Goal: Task Accomplishment & Management: Manage account settings

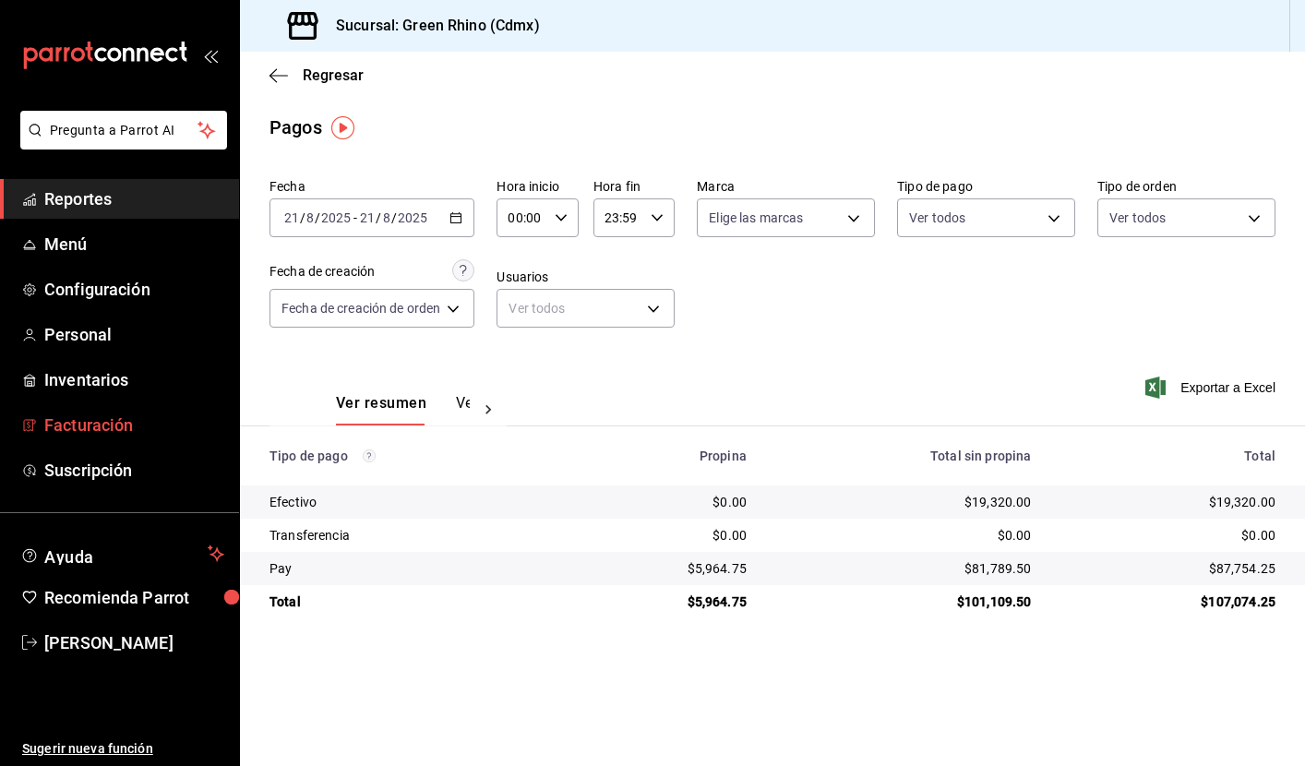
click at [101, 426] on span "Facturación" at bounding box center [134, 424] width 180 height 25
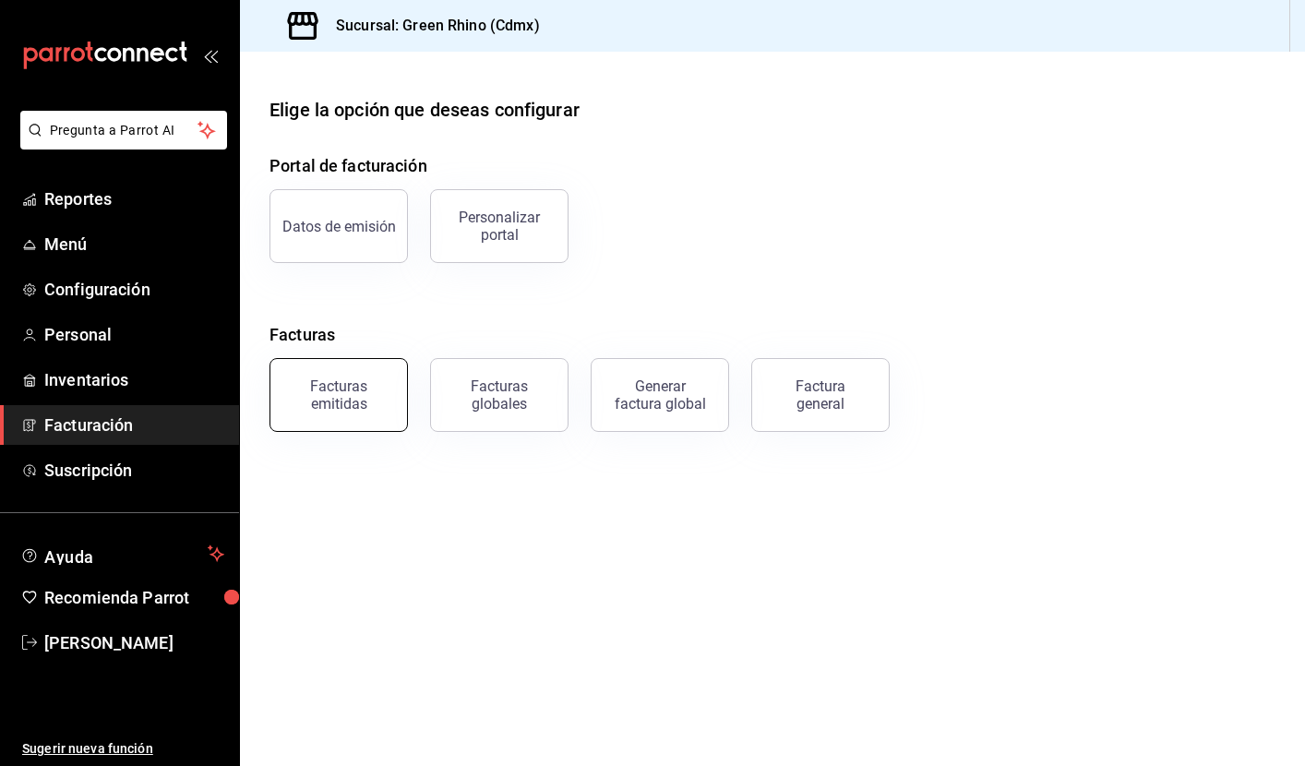
click at [388, 427] on button "Facturas emitidas" at bounding box center [338, 395] width 138 height 74
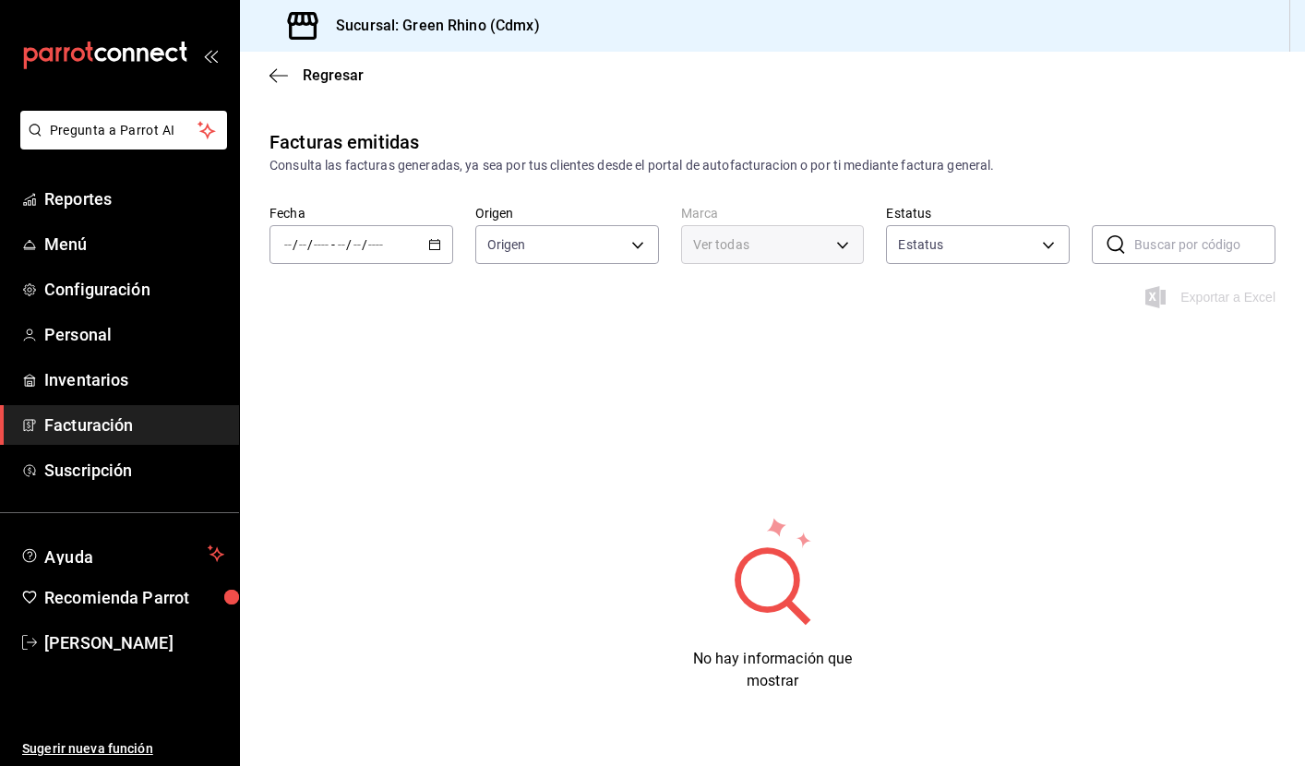
type input "ORDER_INVOICE,GENERAL_INVOICE"
type input "ACTIVE,PENDING_CANCELLATION,CANCELLED,PRE_CANCELLED"
type input "a132321f-e3f1-4ec9-8484-95b8f08d7905"
click at [433, 242] on icon "button" at bounding box center [434, 244] width 13 height 13
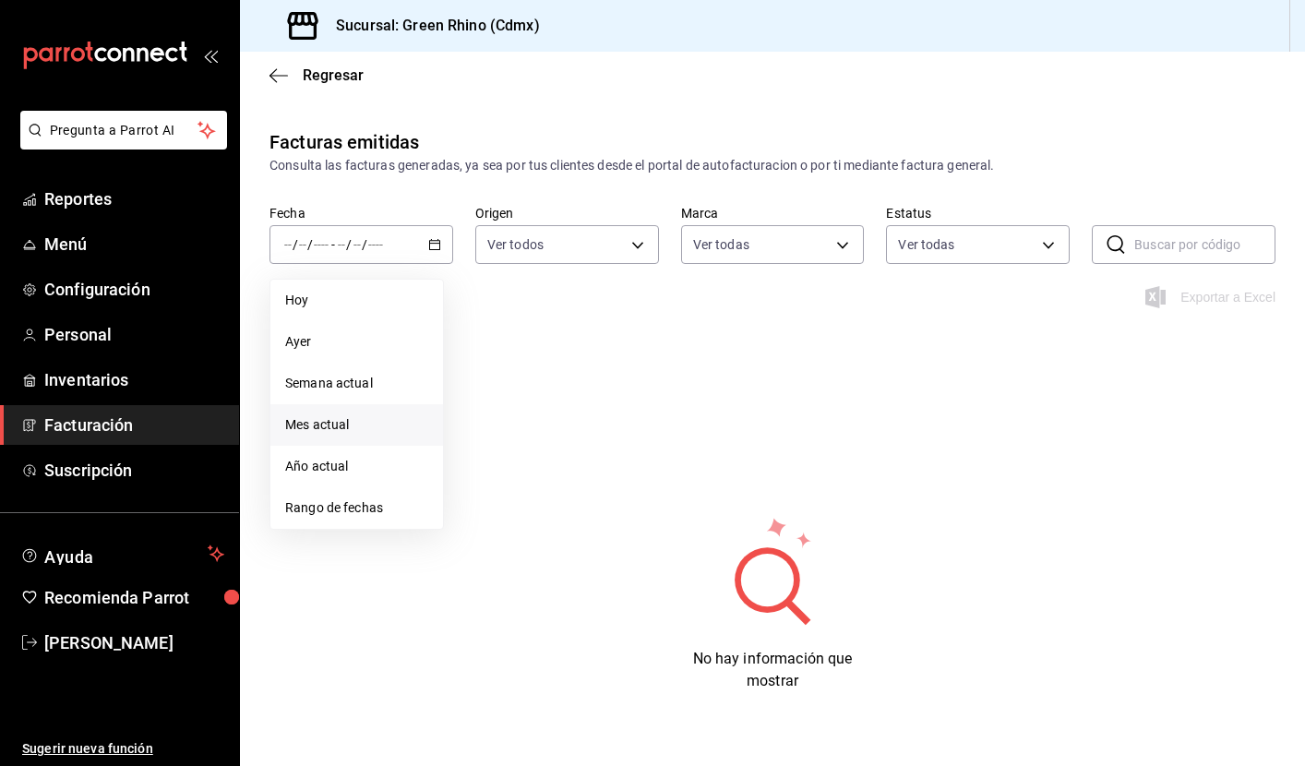
click at [378, 434] on span "Mes actual" at bounding box center [356, 424] width 143 height 19
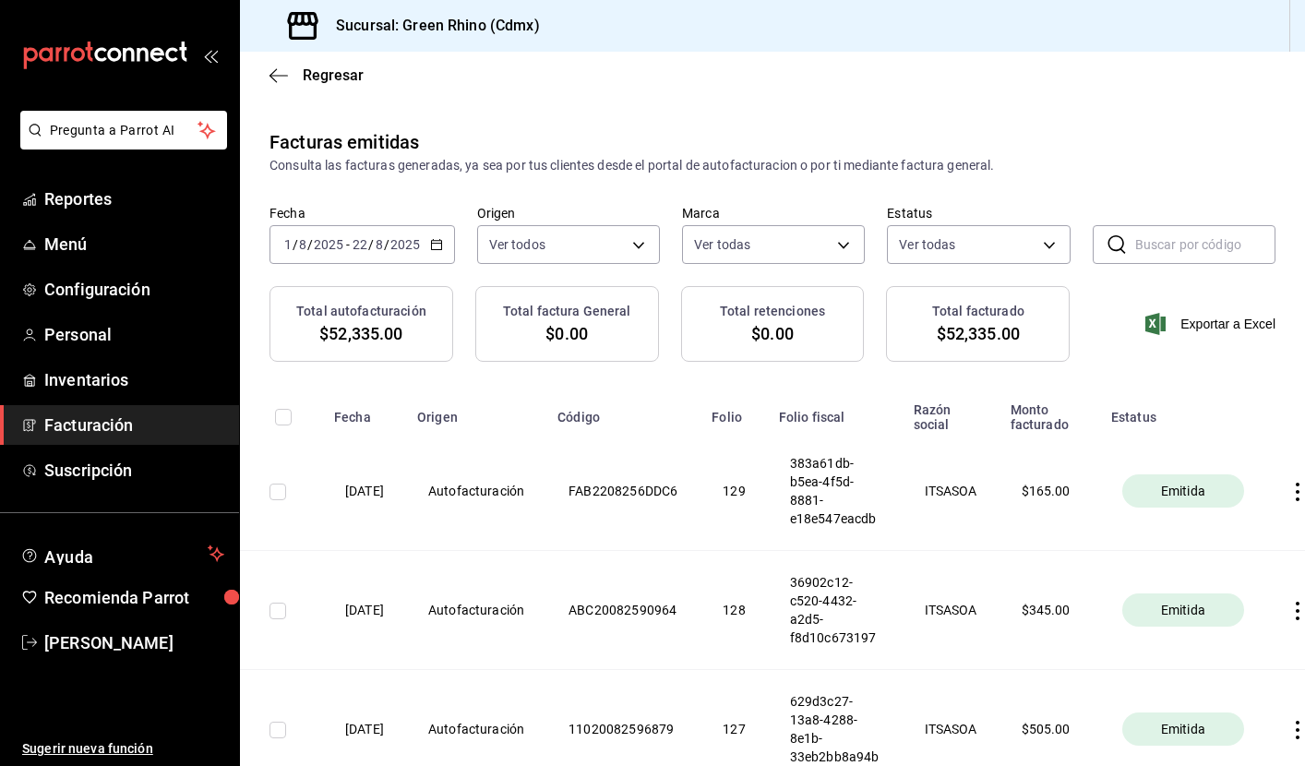
click at [274, 490] on input "checkbox" at bounding box center [277, 491] width 17 height 17
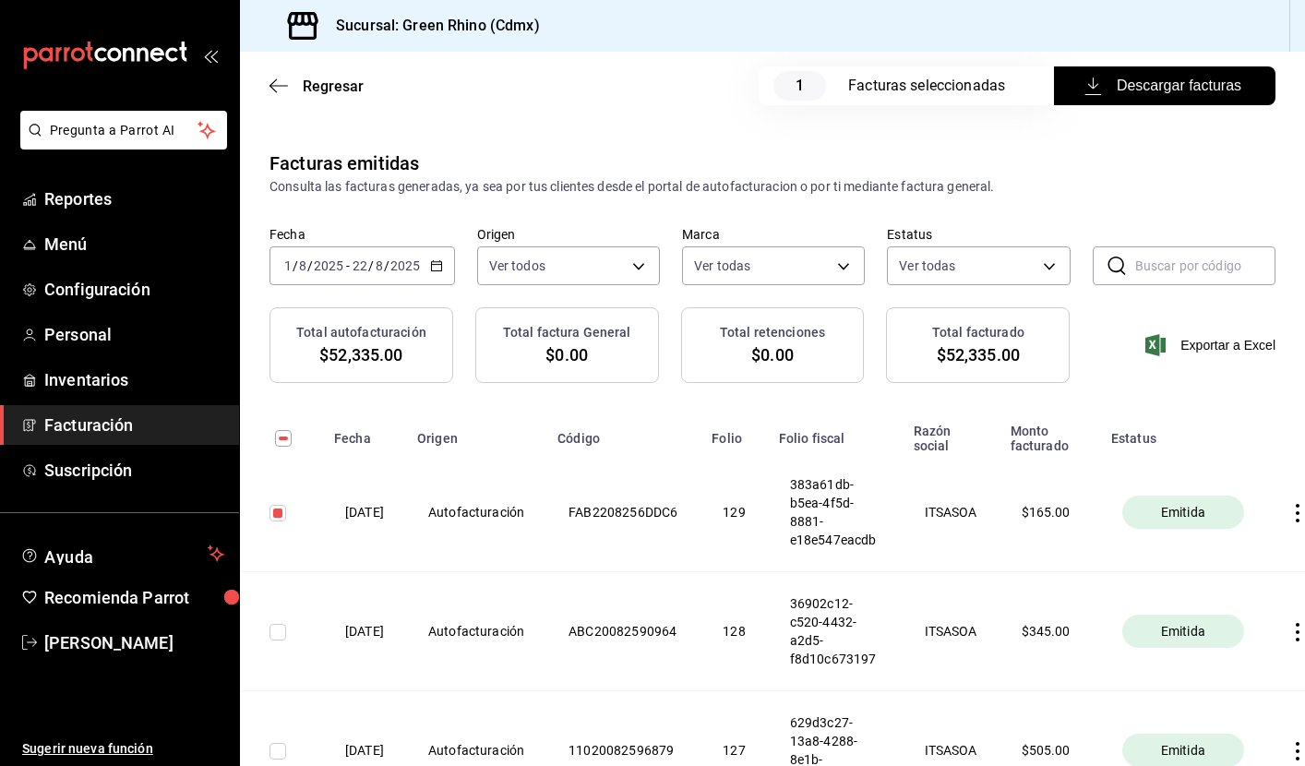
click at [1171, 89] on span "Descargar facturas" at bounding box center [1164, 86] width 153 height 22
click at [276, 512] on input "checkbox" at bounding box center [277, 513] width 17 height 17
checkbox input "false"
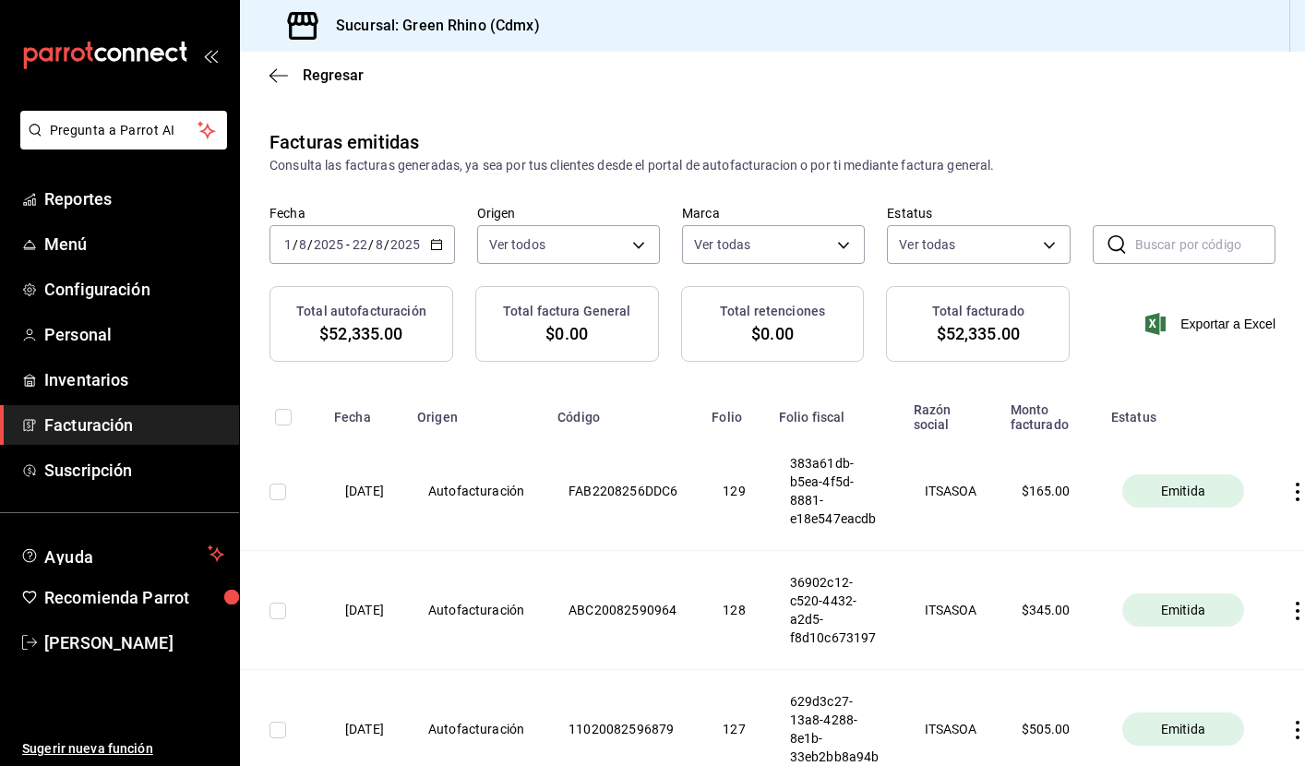
click at [65, 426] on span "Facturación" at bounding box center [134, 424] width 180 height 25
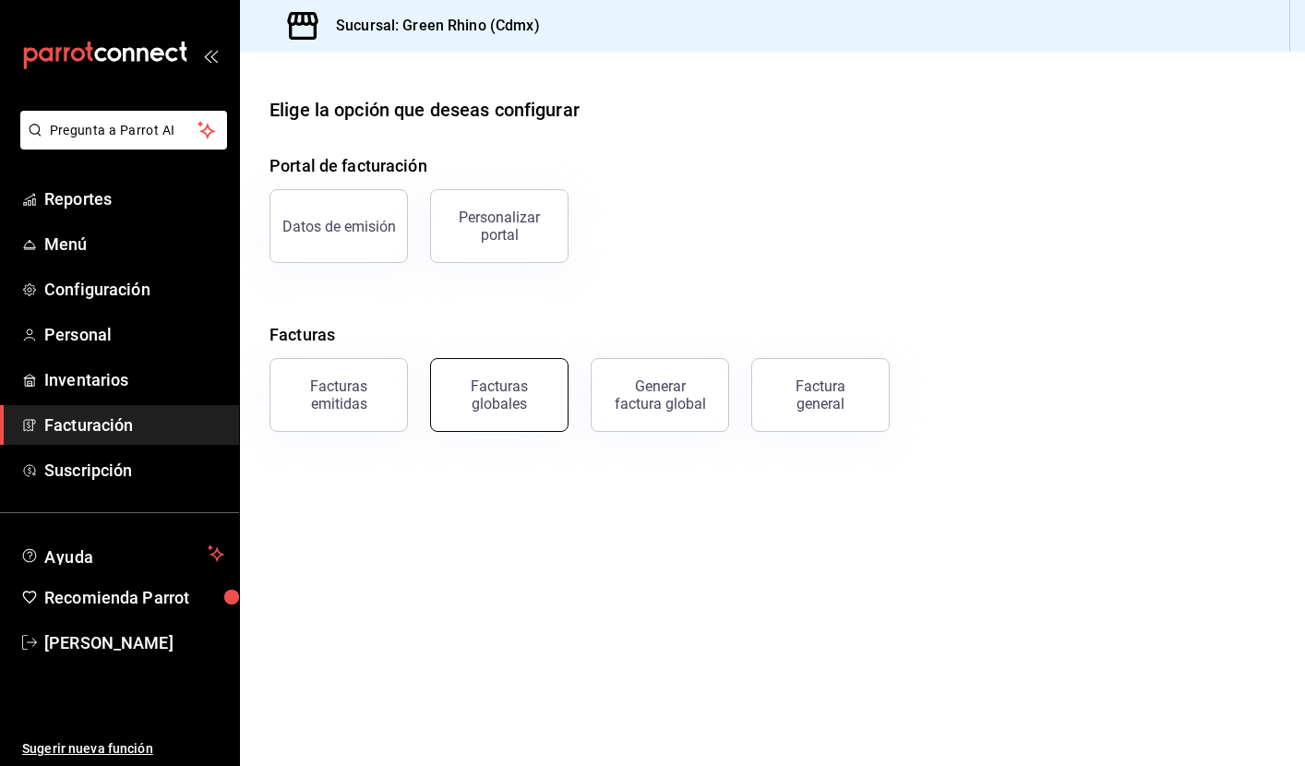
click at [541, 405] on div "Facturas globales" at bounding box center [499, 394] width 114 height 35
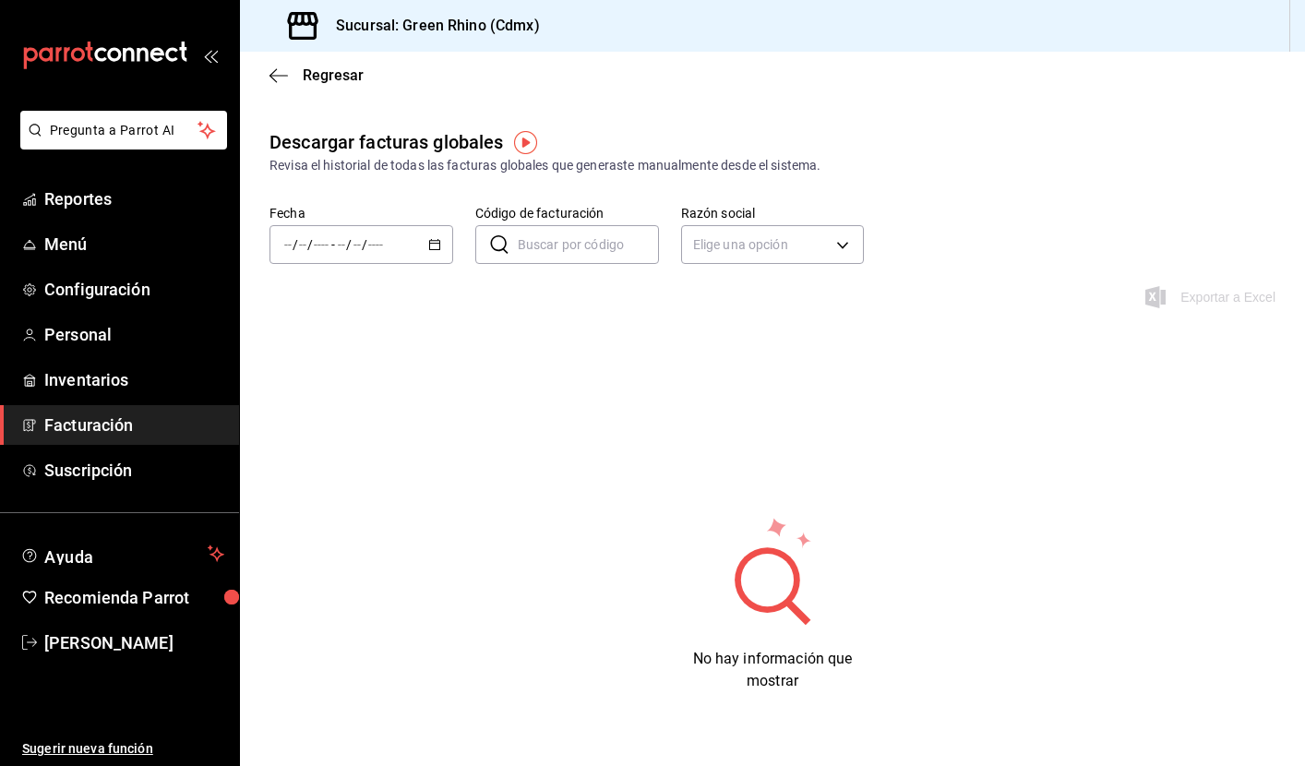
click at [436, 249] on \(Stroke\) "button" at bounding box center [434, 245] width 11 height 10
click at [347, 432] on span "Mes actual" at bounding box center [356, 424] width 143 height 19
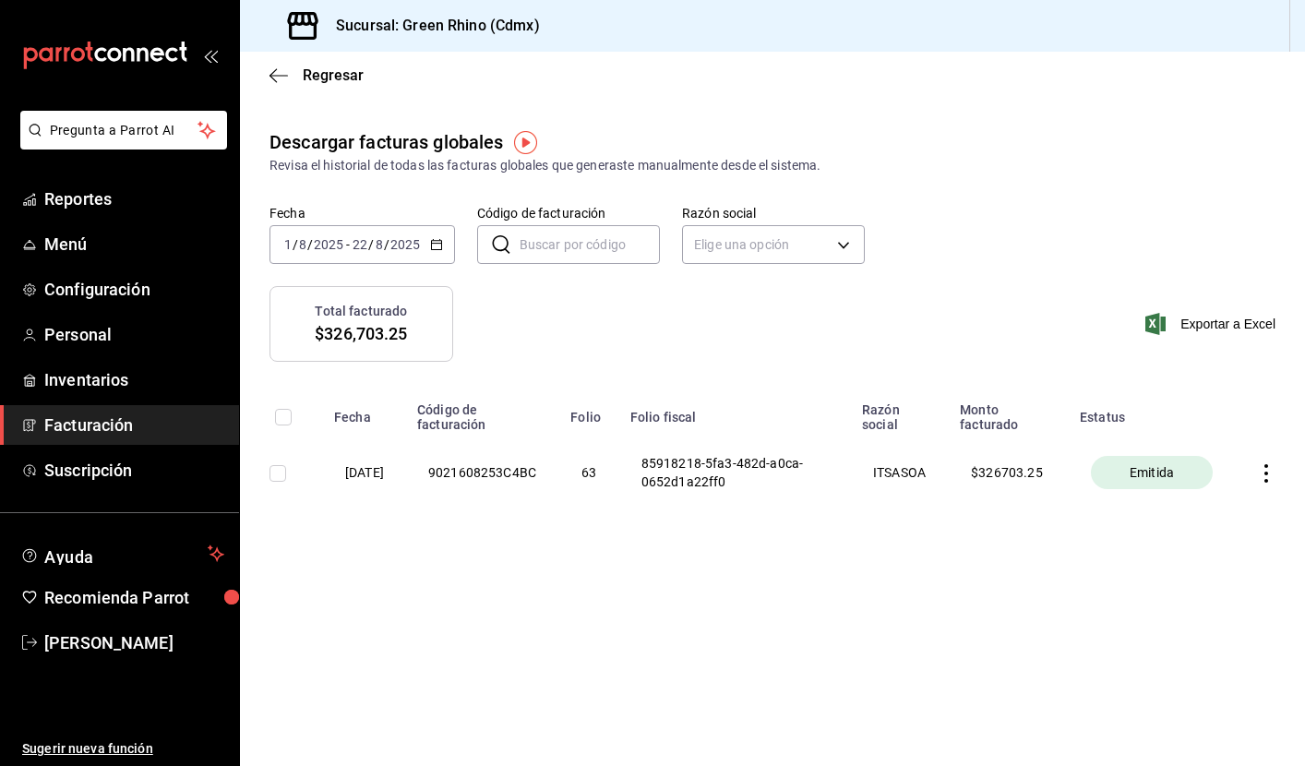
click at [276, 470] on input "checkbox" at bounding box center [277, 473] width 17 height 17
checkbox input "true"
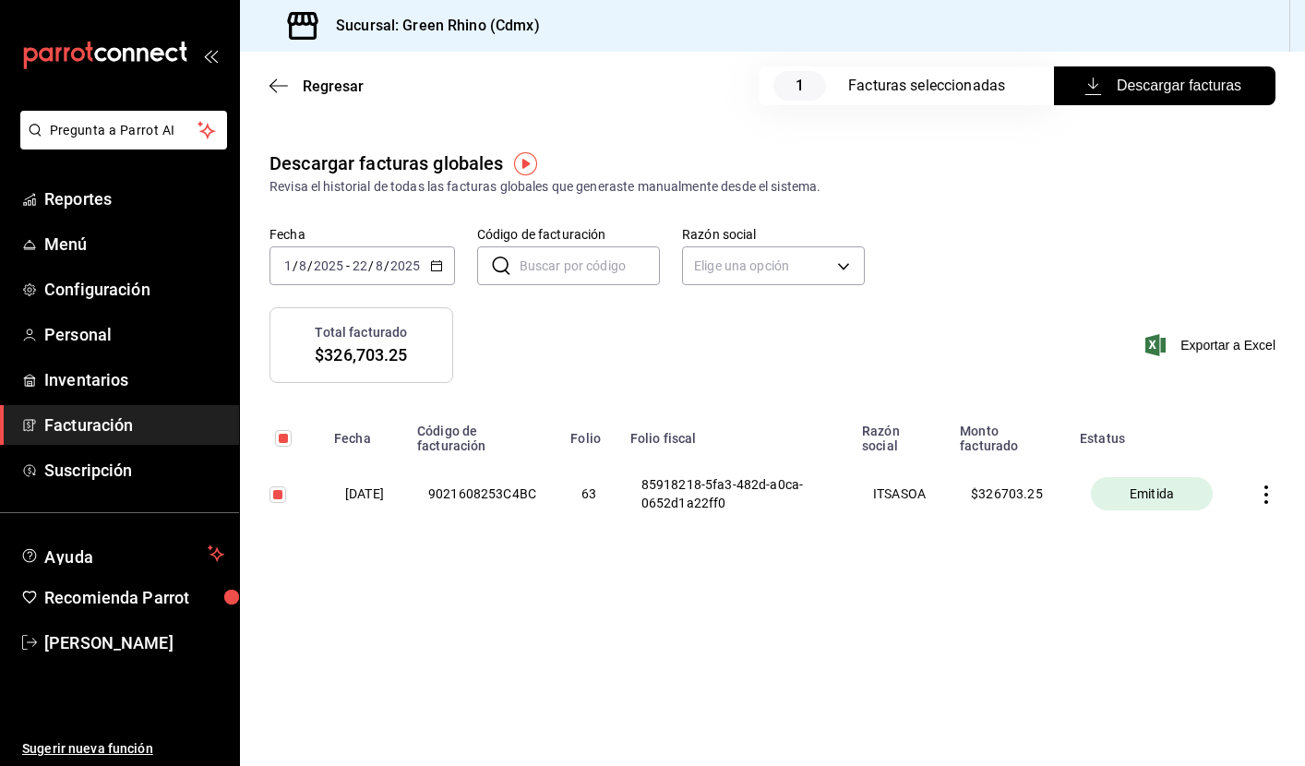
click at [1269, 487] on icon "button" at bounding box center [1266, 494] width 18 height 18
click at [1212, 545] on div "Cancelar factura" at bounding box center [1178, 540] width 95 height 15
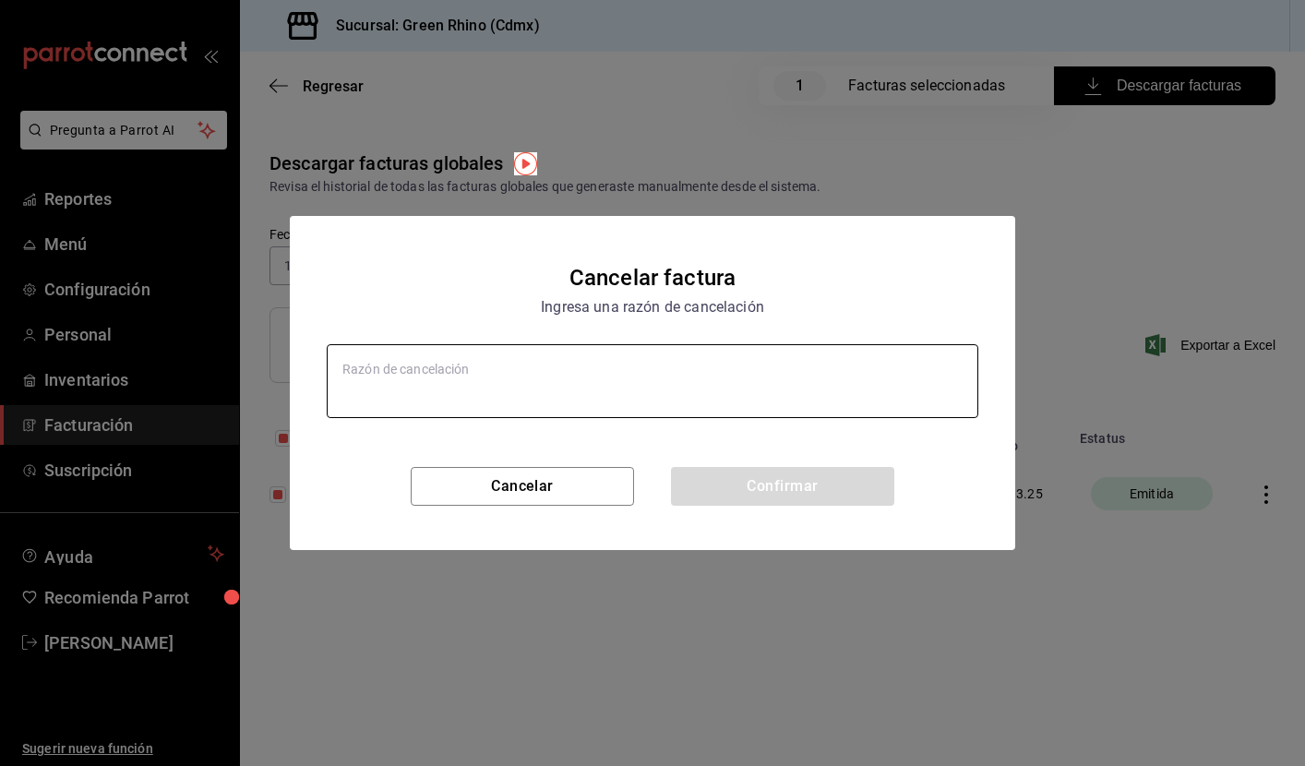
type textarea "x"
click at [512, 386] on textarea at bounding box center [652, 381] width 651 height 74
type textarea "P"
type textarea "x"
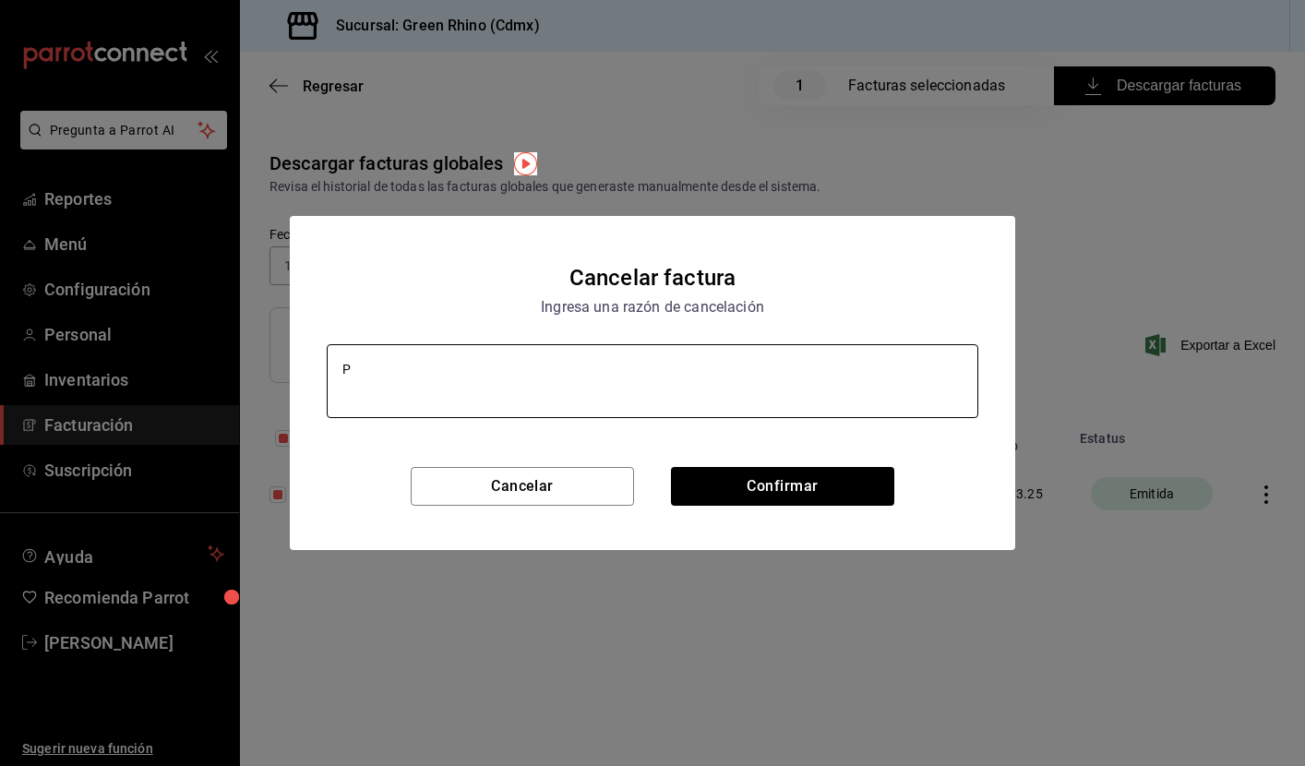
type textarea "Pr"
type textarea "x"
type textarea "Pru"
type textarea "x"
type textarea "Prue"
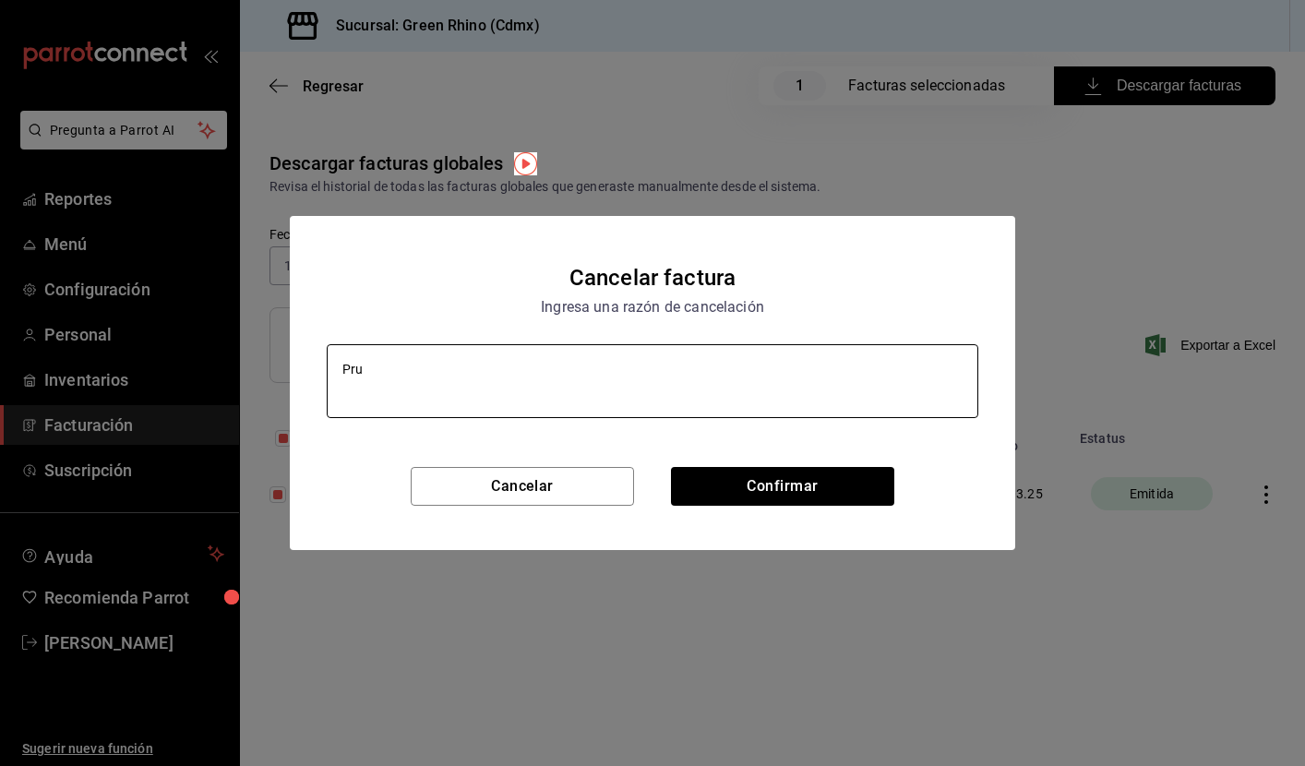
type textarea "x"
type textarea "Prueb"
type textarea "x"
type textarea "Prueba"
type textarea "x"
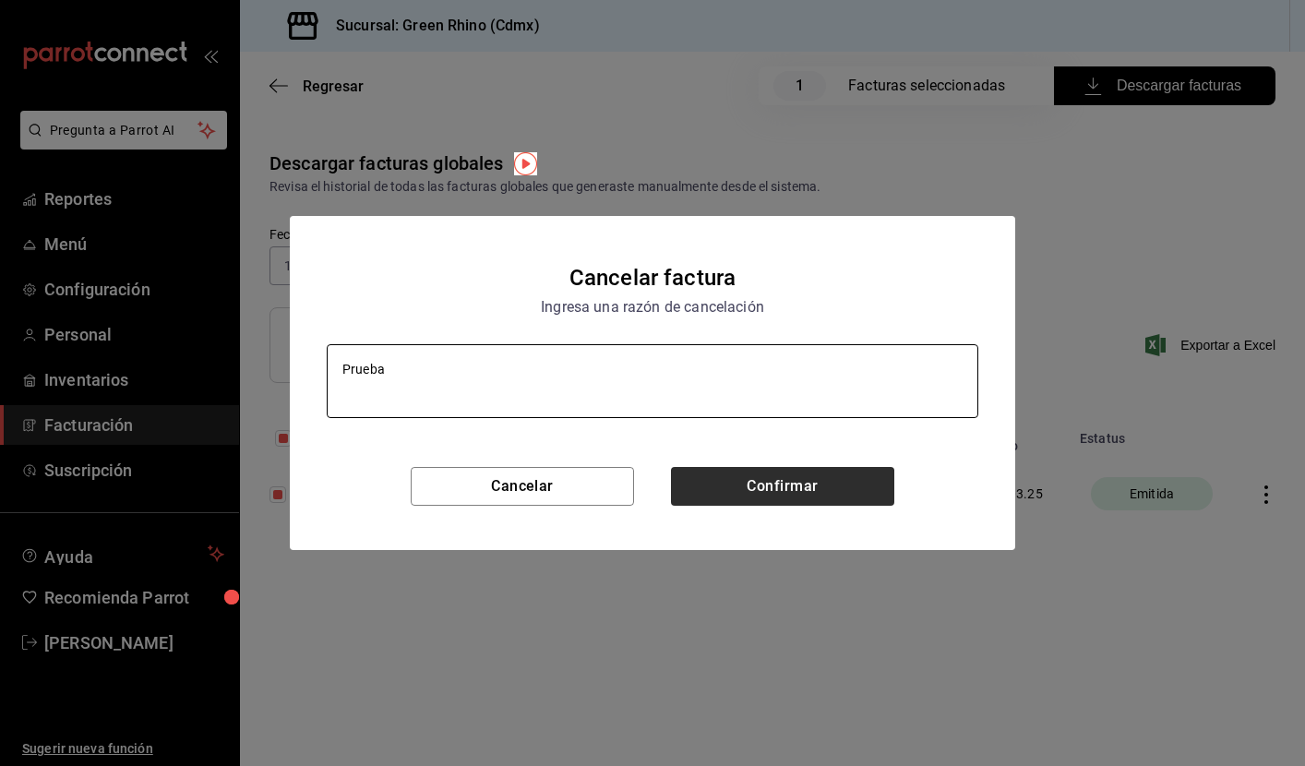
type textarea "Prueba"
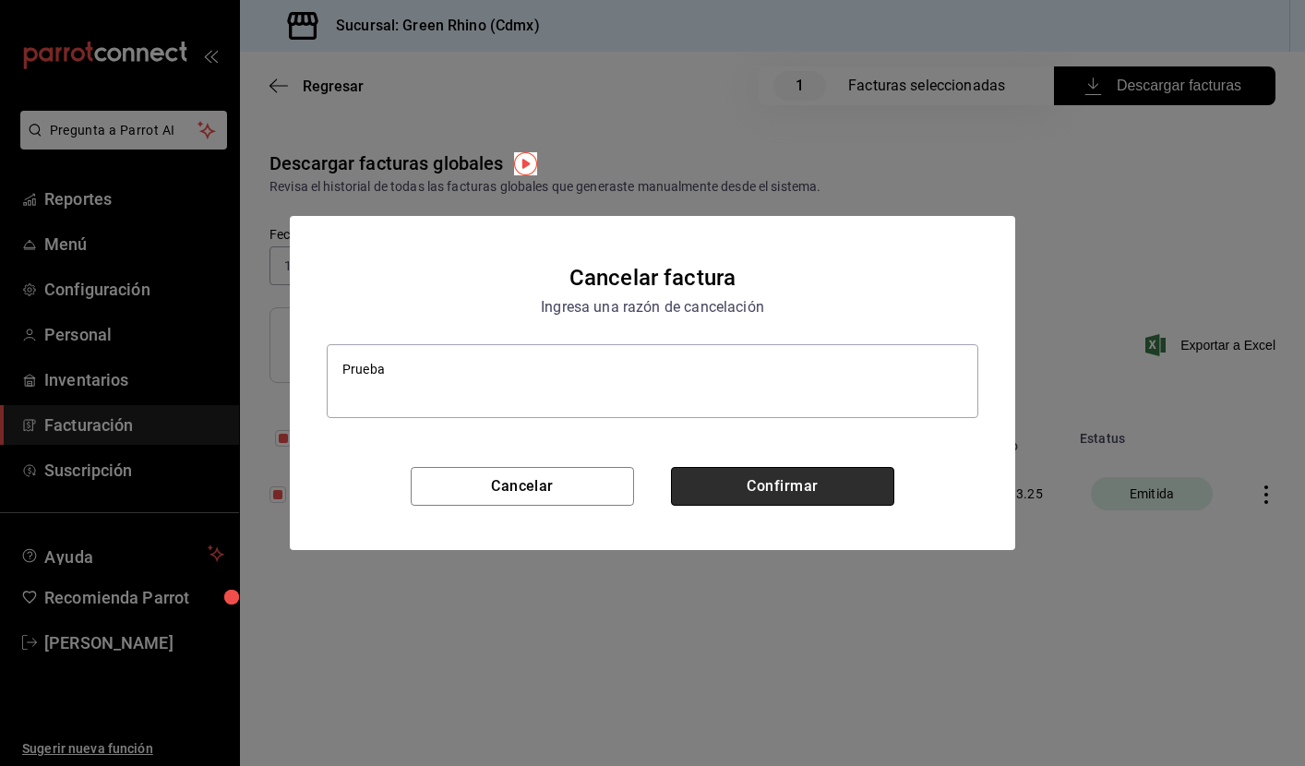
click at [809, 505] on button "Confirmar" at bounding box center [782, 486] width 223 height 39
type textarea "x"
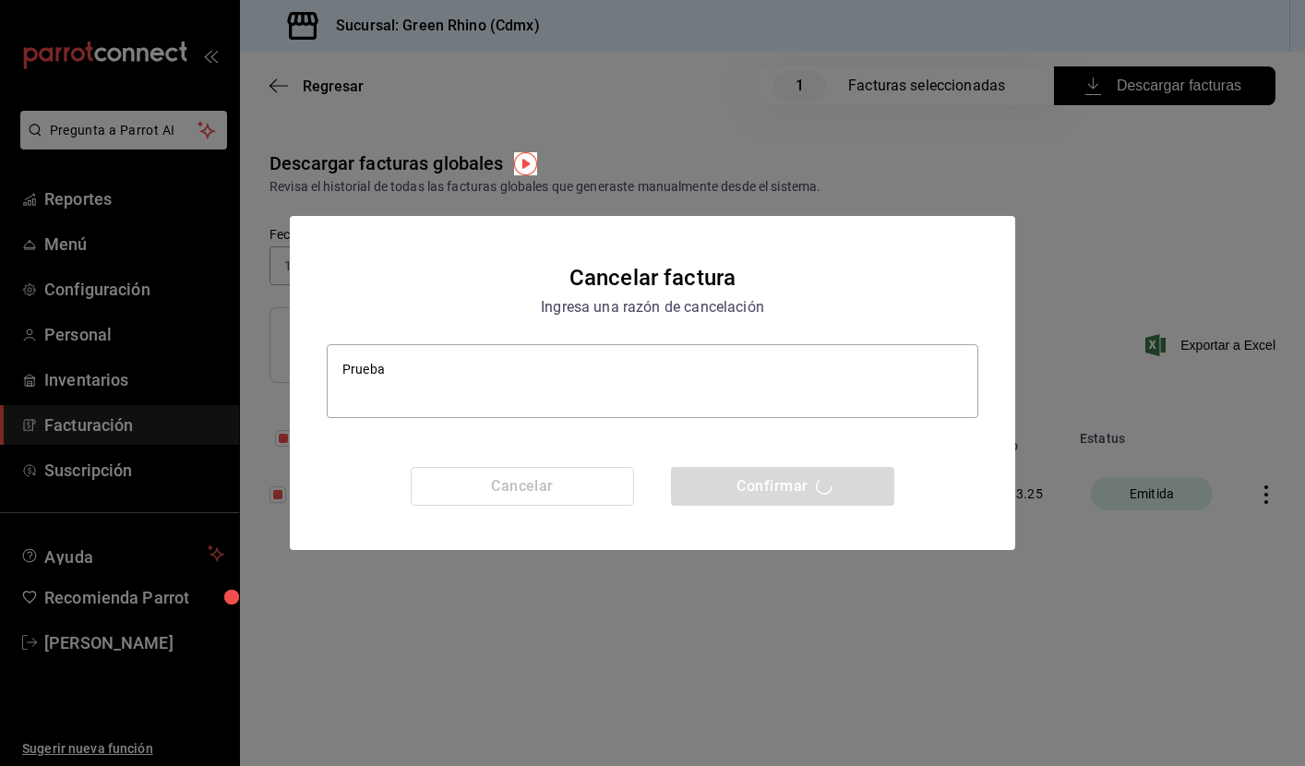
checkbox input "false"
type textarea "x"
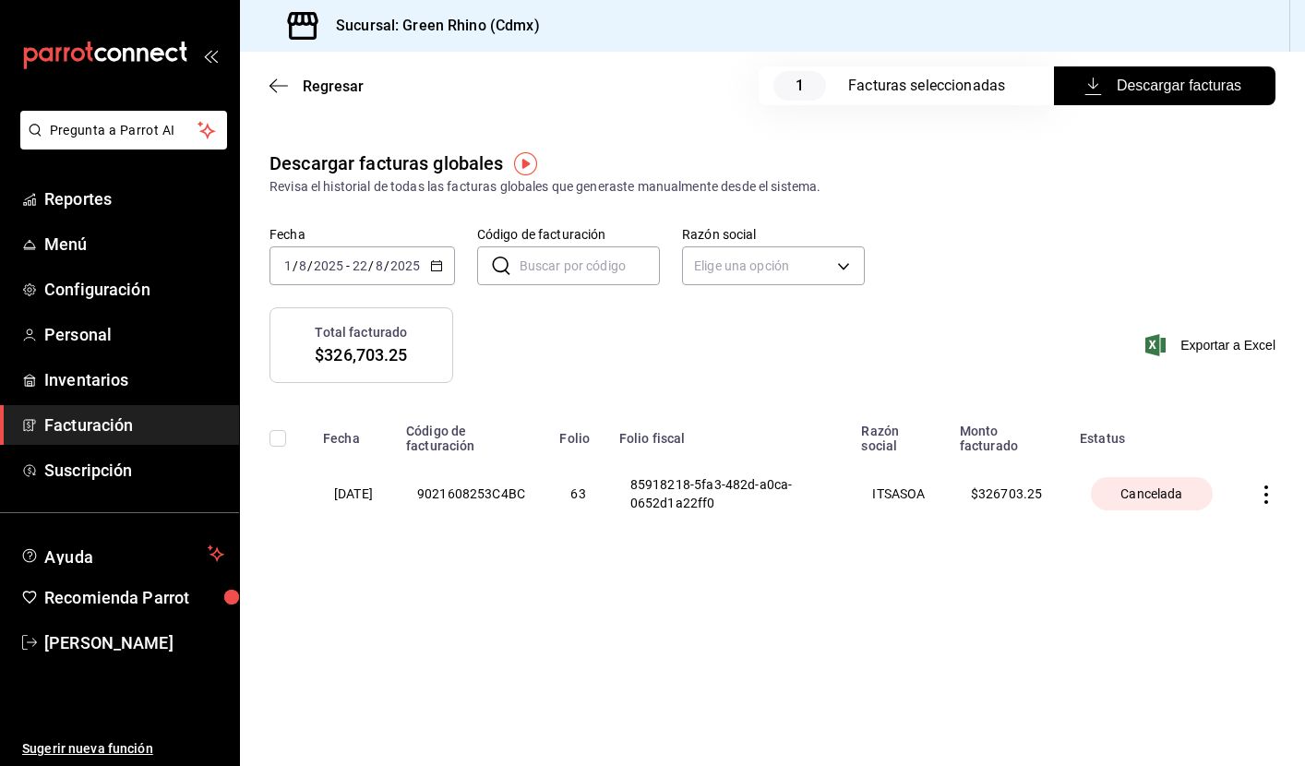
click at [1267, 503] on icon "button" at bounding box center [1266, 494] width 4 height 18
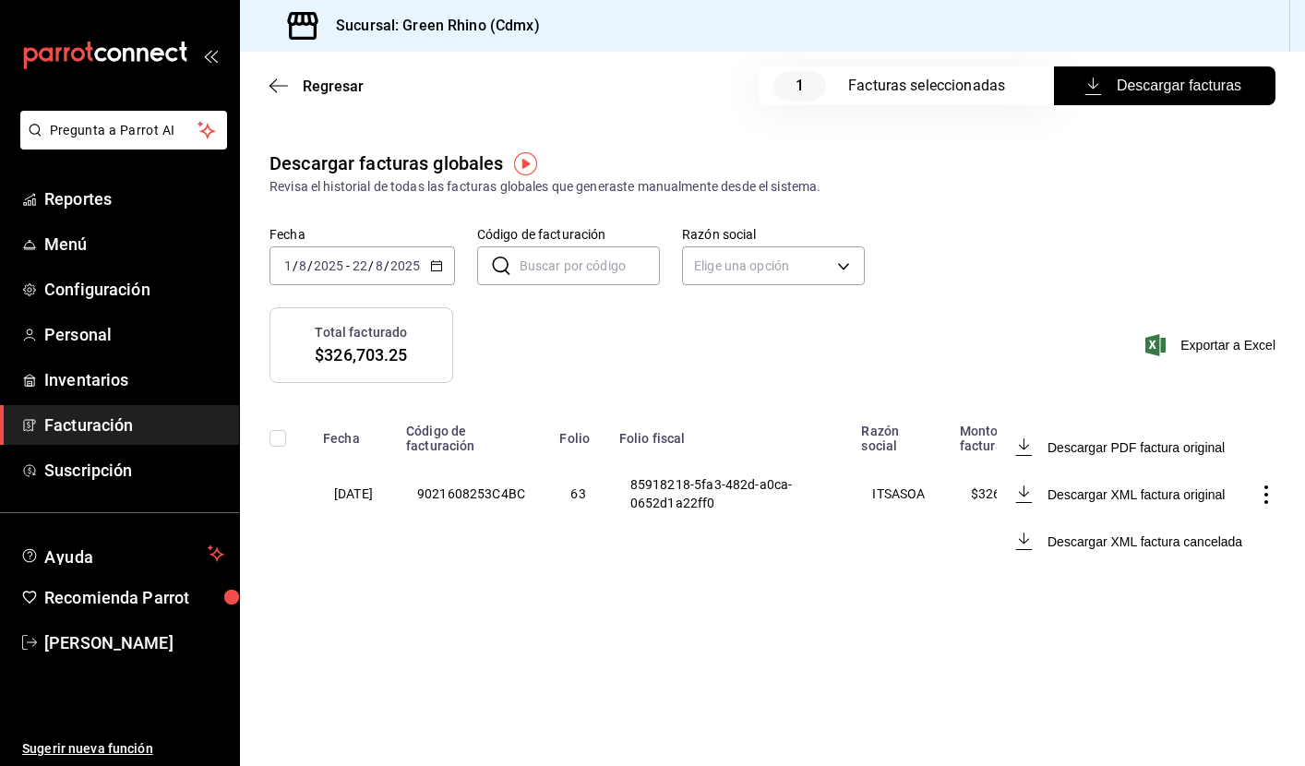
click at [1023, 619] on div at bounding box center [652, 383] width 1305 height 766
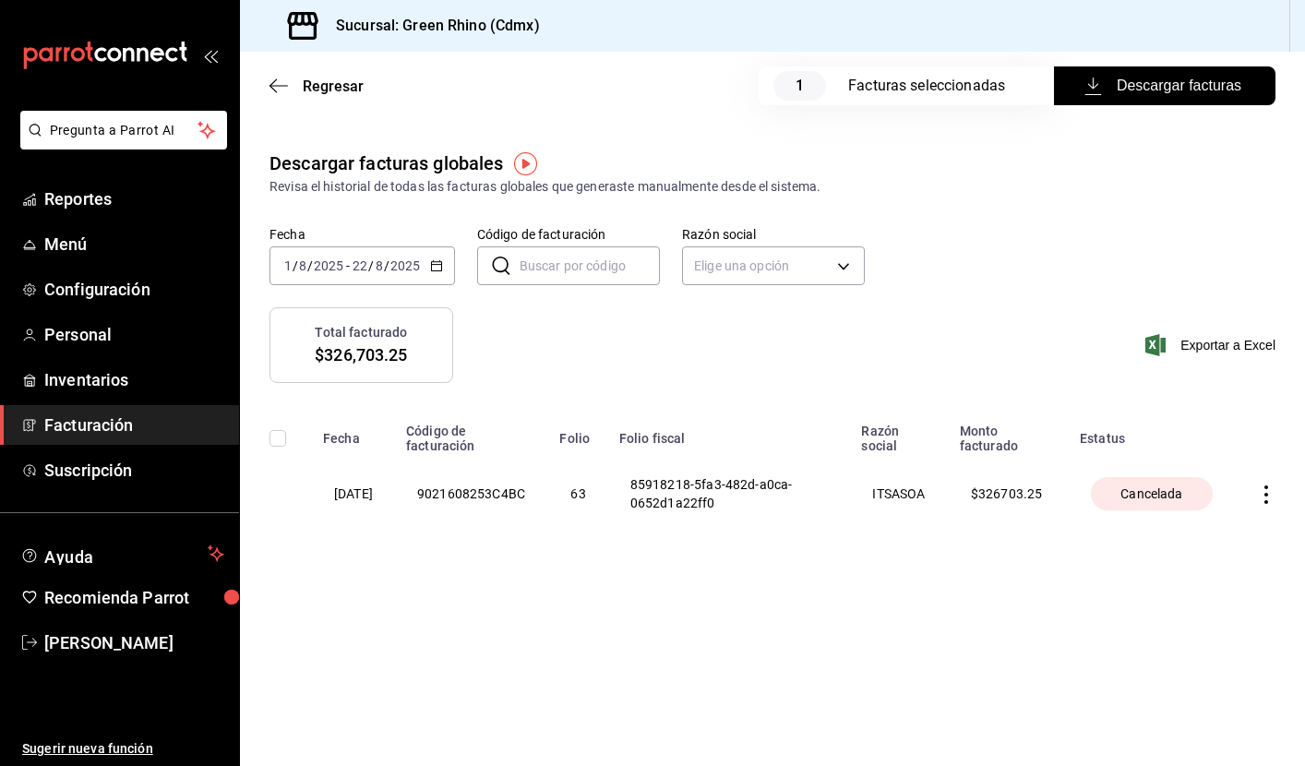
click at [277, 436] on input "checkbox" at bounding box center [277, 438] width 17 height 17
checkbox input "false"
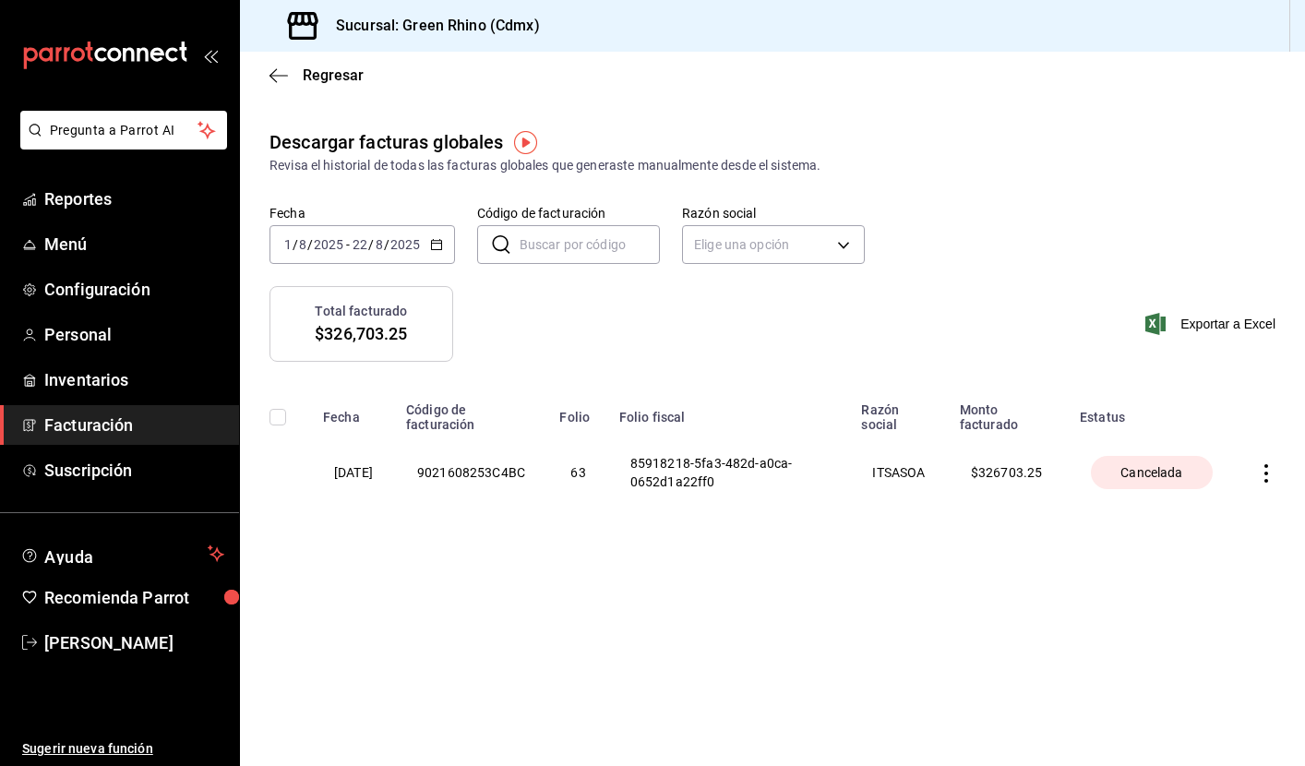
click at [1265, 474] on icon "button" at bounding box center [1266, 473] width 4 height 18
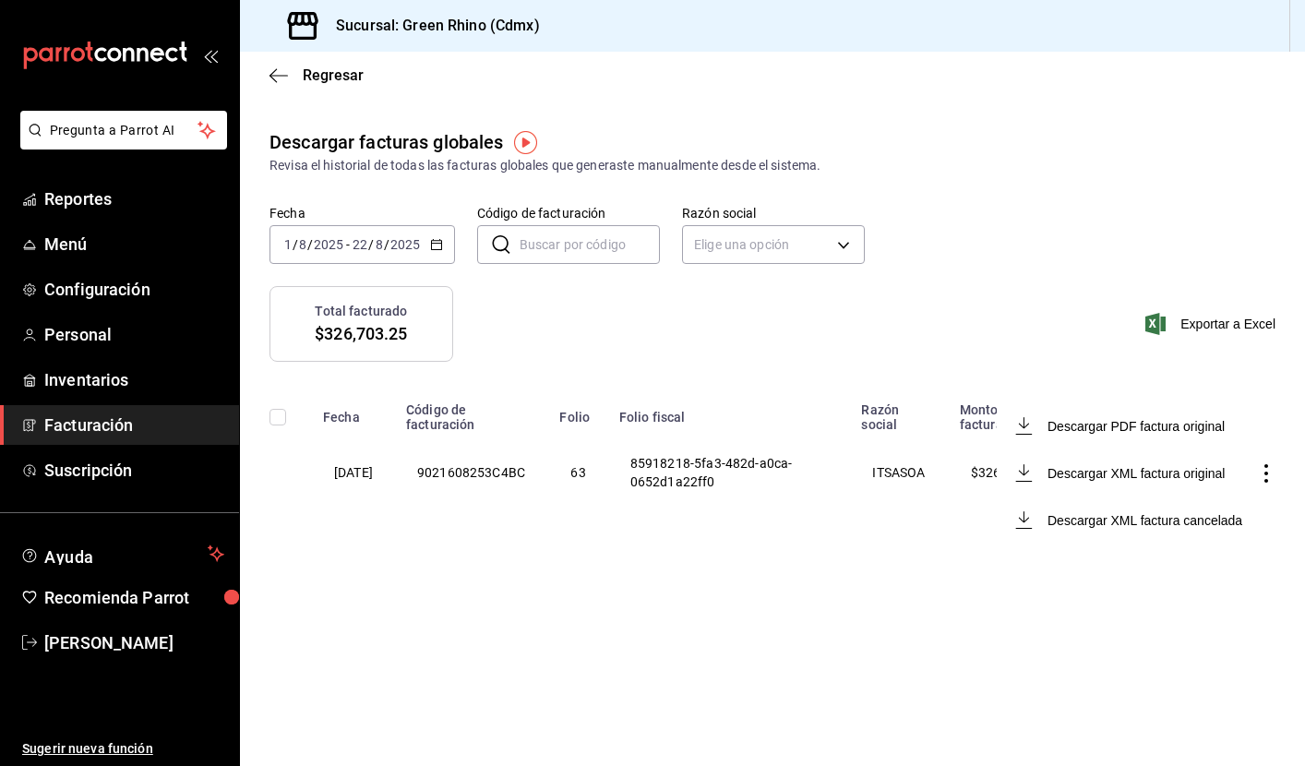
click at [788, 602] on div at bounding box center [652, 383] width 1305 height 766
